Goal: Navigation & Orientation: Understand site structure

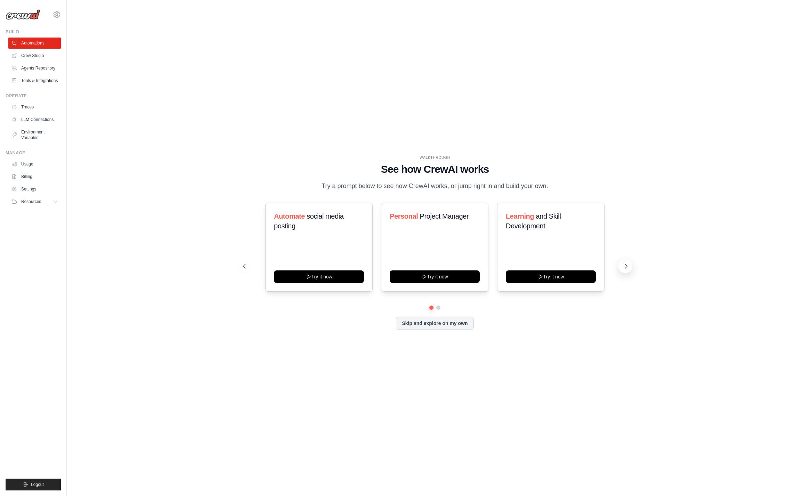
click at [626, 265] on icon at bounding box center [626, 266] width 2 height 4
click at [453, 319] on button "Skip and explore on my own" at bounding box center [435, 322] width 78 height 13
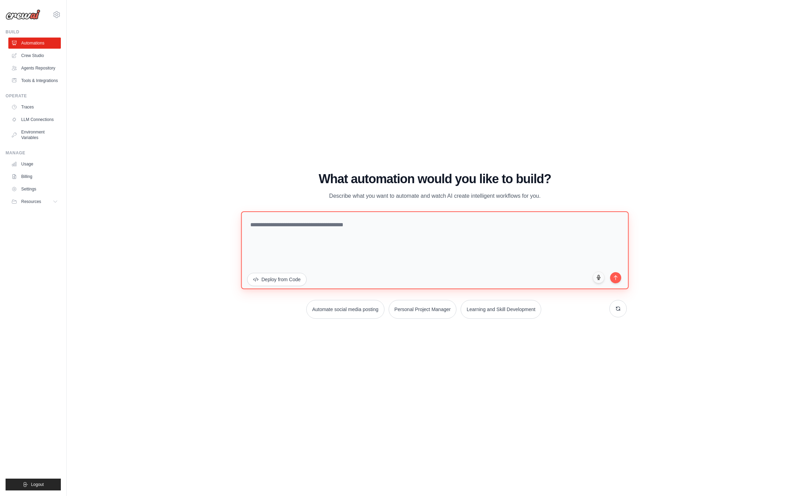
click at [286, 229] on textarea at bounding box center [435, 250] width 388 height 78
click at [226, 163] on div "WALKTHROUGH See how [PERSON_NAME] works Try a prompt below to see how [PERSON_N…" at bounding box center [435, 248] width 714 height 482
click at [278, 228] on textarea at bounding box center [435, 250] width 388 height 78
click at [260, 188] on div "What automation would you like to build? Describe what you want to automate and…" at bounding box center [435, 186] width 384 height 29
click at [266, 231] on textarea at bounding box center [435, 250] width 388 height 78
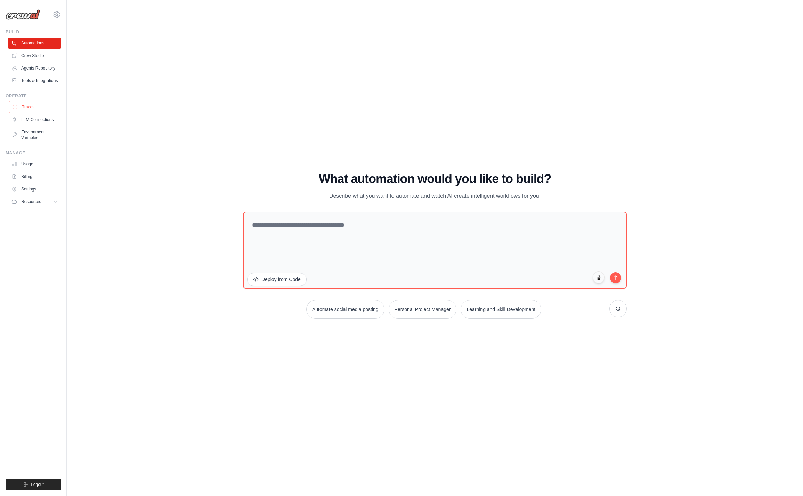
click at [26, 107] on link "Traces" at bounding box center [35, 106] width 52 height 11
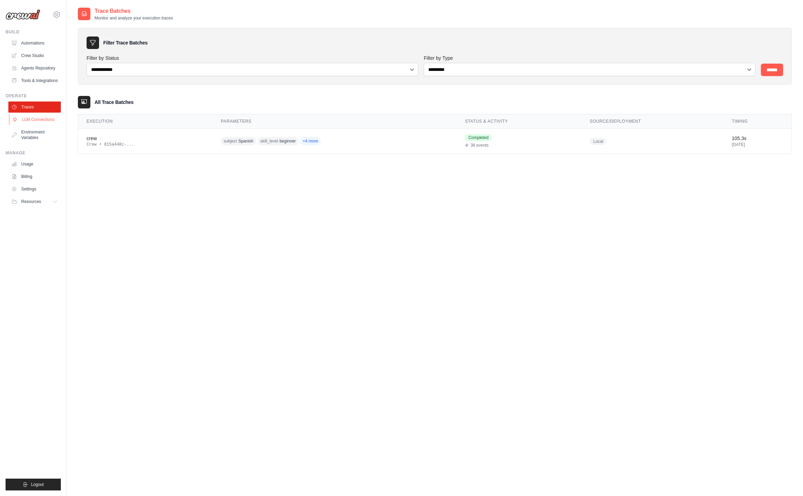
click at [30, 121] on link "LLM Connections" at bounding box center [35, 119] width 52 height 11
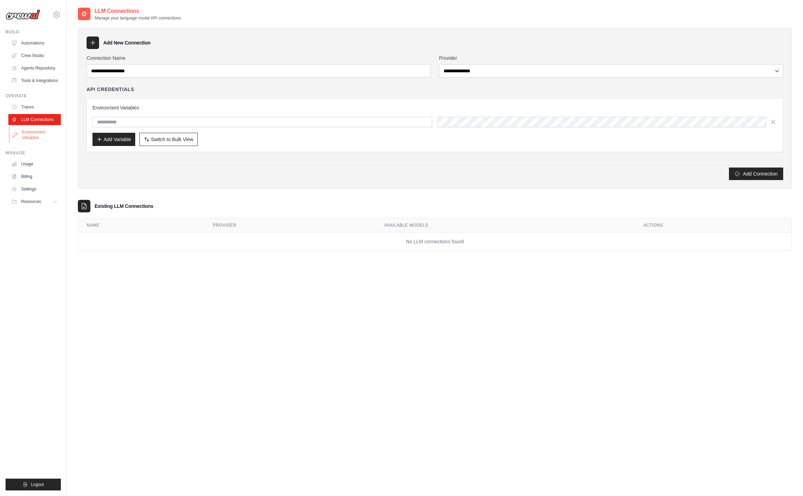
click at [36, 131] on link "Environment Variables" at bounding box center [35, 135] width 52 height 17
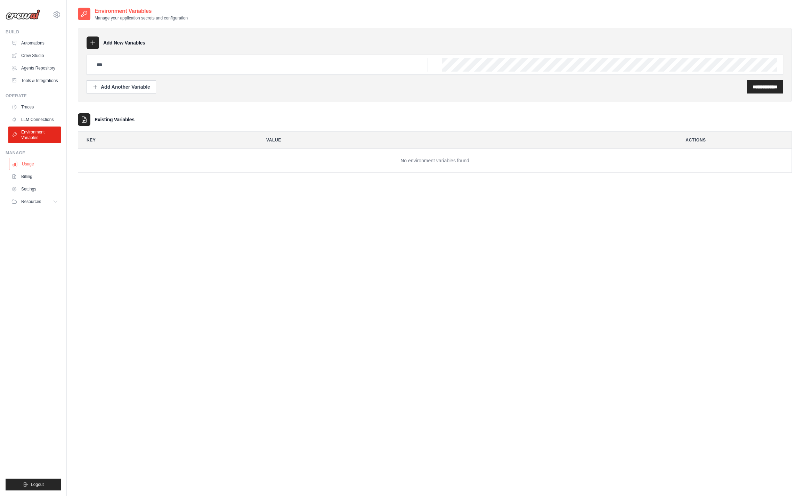
click at [28, 167] on link "Usage" at bounding box center [35, 164] width 52 height 11
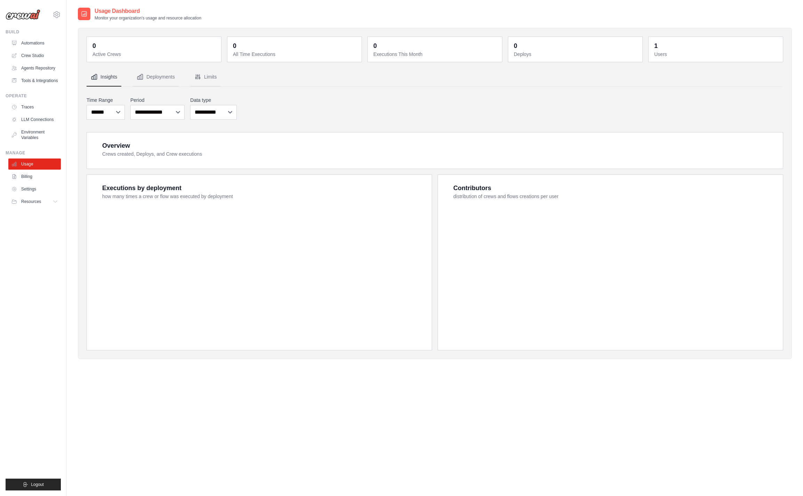
click at [25, 176] on link "Billing" at bounding box center [34, 176] width 52 height 11
click at [28, 172] on link "Billing" at bounding box center [35, 176] width 52 height 11
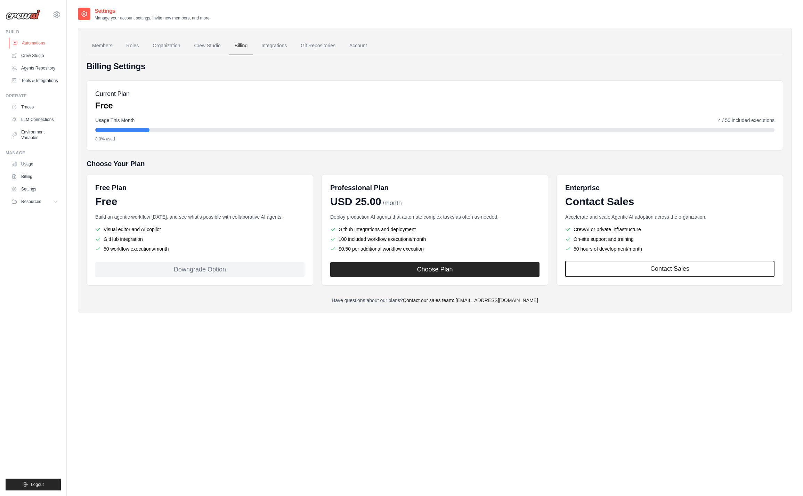
click at [26, 43] on link "Automations" at bounding box center [35, 43] width 52 height 11
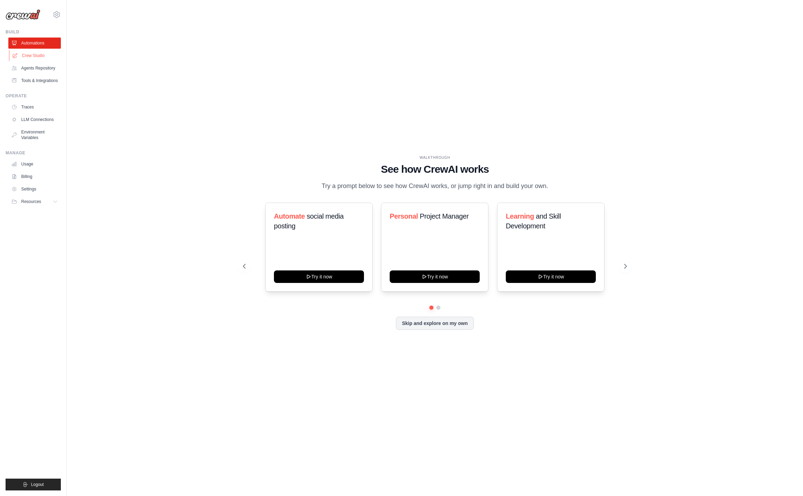
click at [28, 57] on link "Crew Studio" at bounding box center [35, 55] width 52 height 11
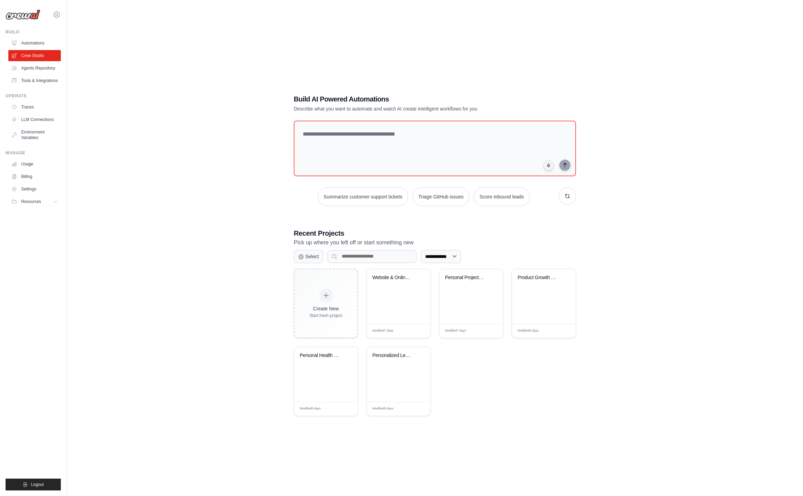
click at [35, 50] on ul "Automations Crew Studio Agents Repository Tools & Integrations" at bounding box center [34, 62] width 52 height 49
click at [35, 43] on link "Automations" at bounding box center [35, 43] width 52 height 11
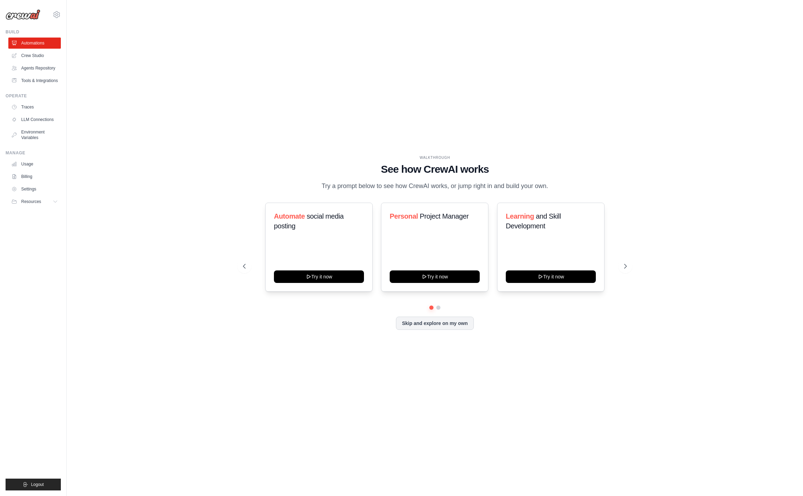
click at [34, 55] on link "Crew Studio" at bounding box center [34, 55] width 52 height 11
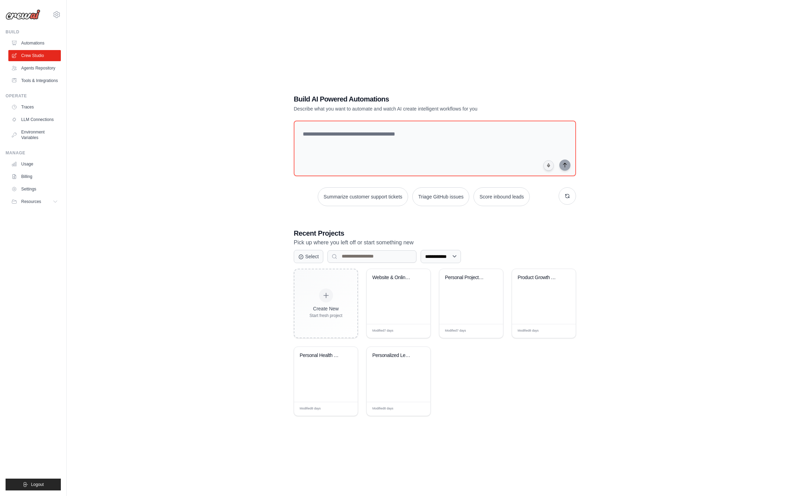
click at [32, 70] on link "Agents Repository" at bounding box center [34, 68] width 52 height 11
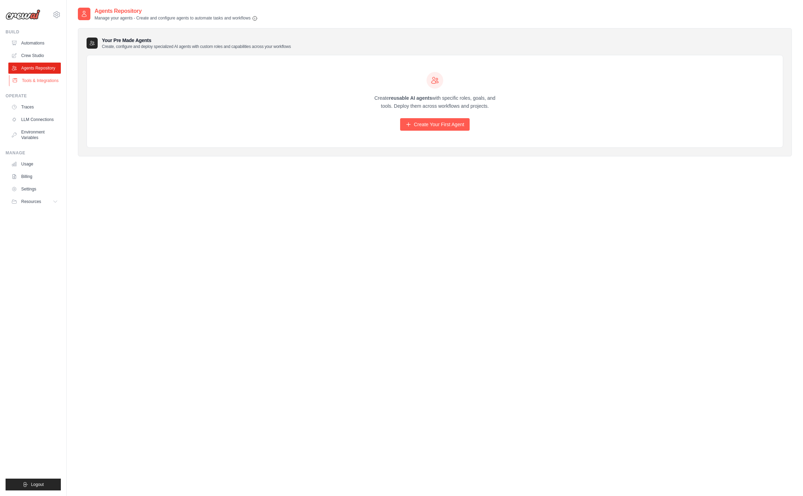
click at [25, 82] on link "Tools & Integrations" at bounding box center [35, 80] width 52 height 11
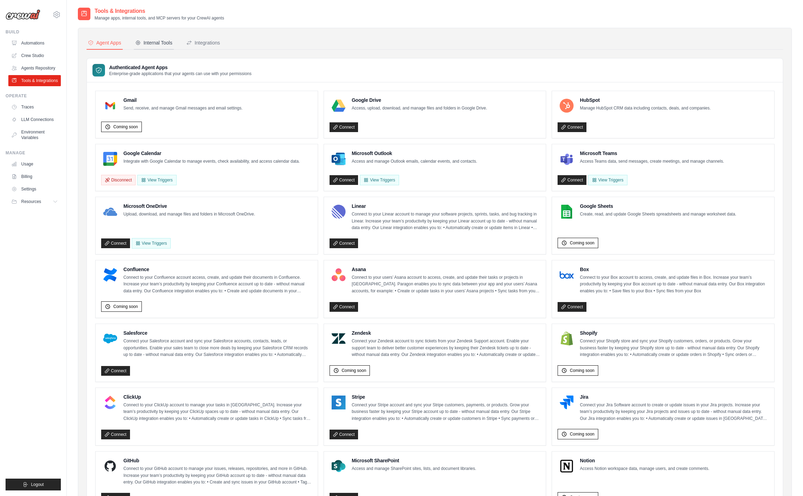
click at [161, 47] on button "Internal Tools" at bounding box center [154, 42] width 40 height 13
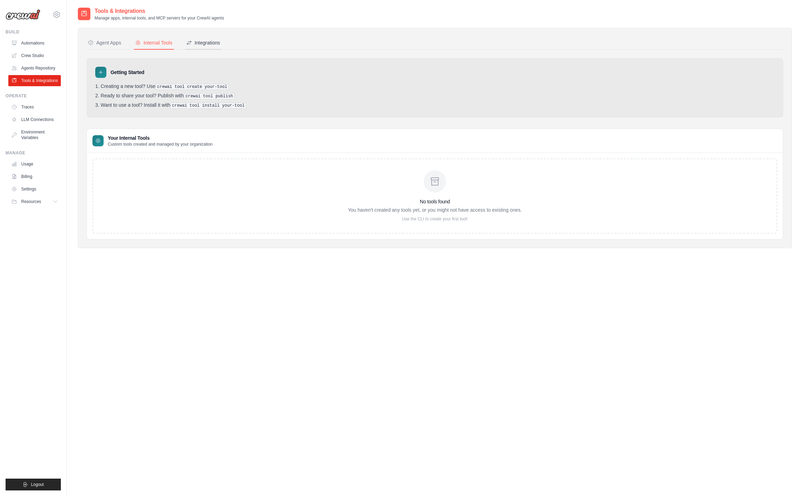
click at [194, 46] on div "Integrations" at bounding box center [203, 42] width 34 height 7
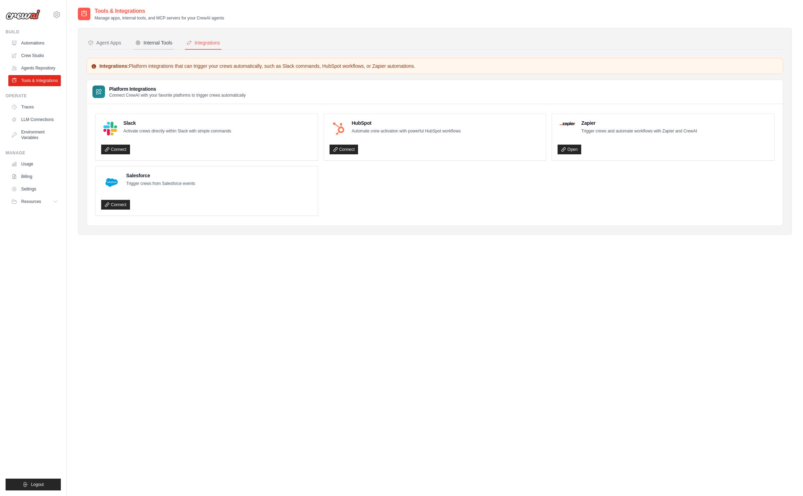
click at [145, 47] on button "Internal Tools" at bounding box center [154, 42] width 40 height 13
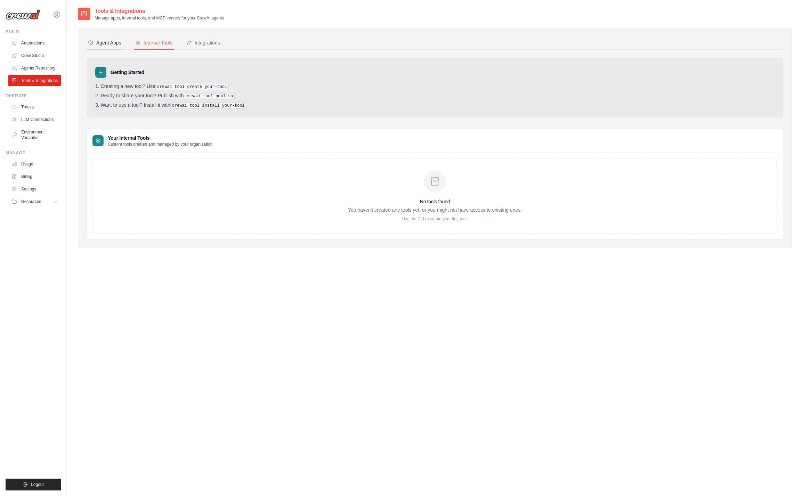
click at [107, 43] on div "Agent Apps" at bounding box center [104, 42] width 33 height 7
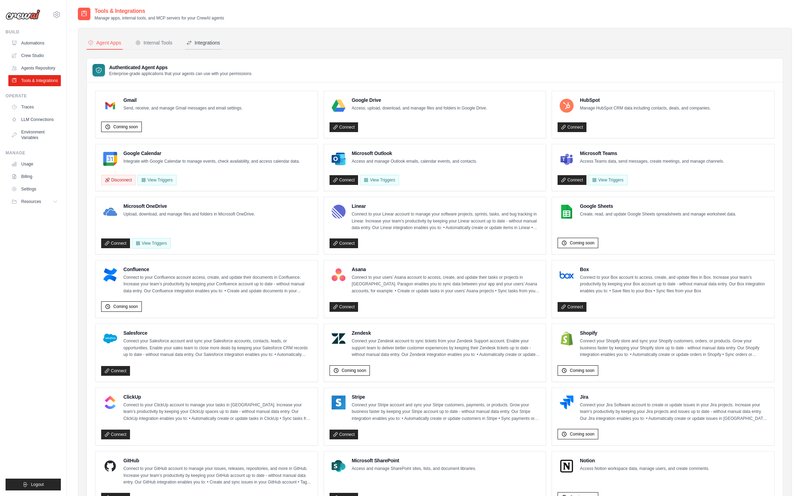
click at [206, 44] on div "Integrations" at bounding box center [203, 42] width 34 height 7
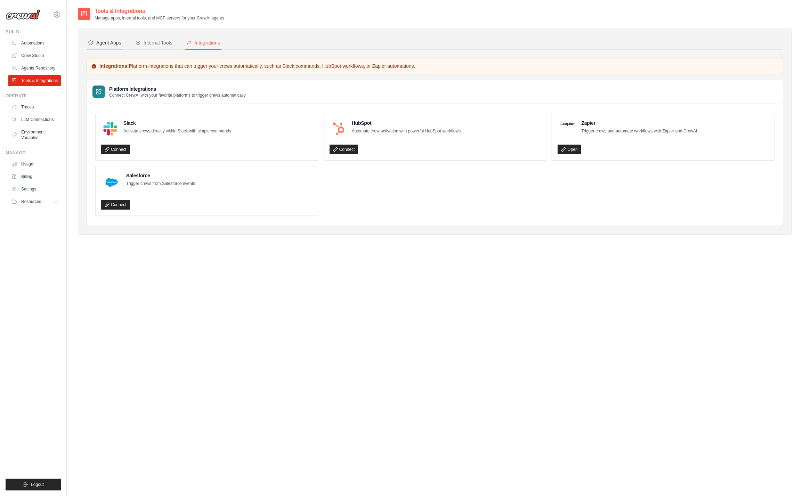
click at [110, 42] on div "Agent Apps" at bounding box center [104, 42] width 33 height 7
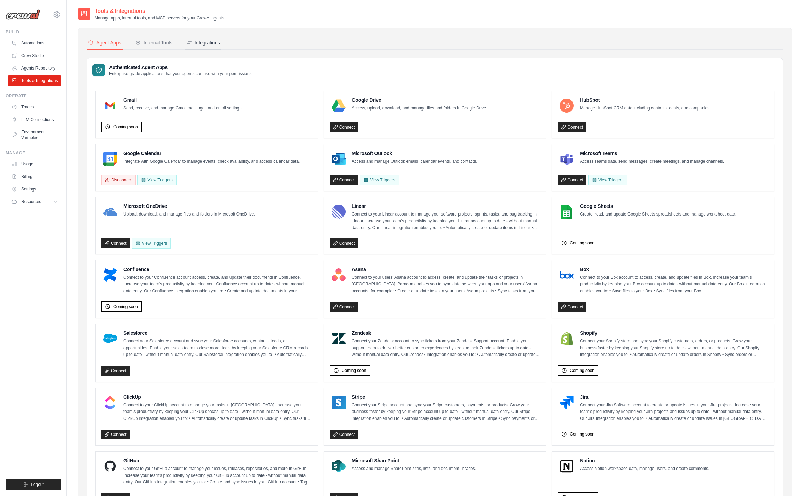
click at [198, 43] on div "Integrations" at bounding box center [203, 42] width 34 height 7
